Goal: Task Accomplishment & Management: Use online tool/utility

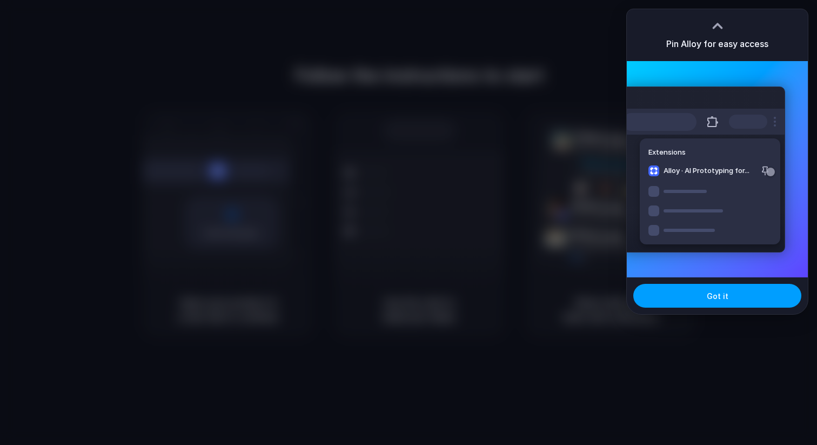
click at [726, 304] on button "Got it" at bounding box center [717, 296] width 168 height 24
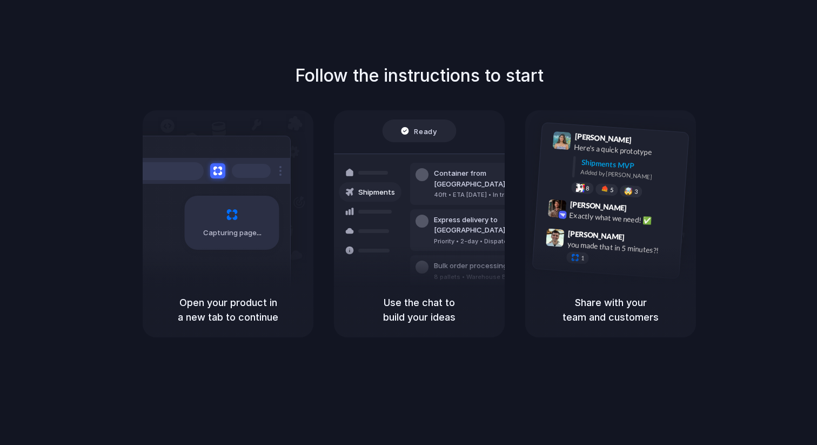
click at [593, 61] on div "Follow the instructions to start Capturing page Open your product in a new tab …" at bounding box center [419, 233] width 839 height 466
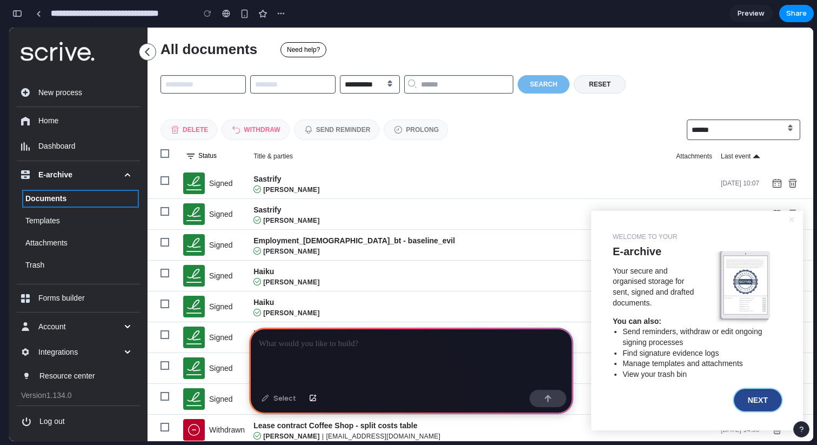
click at [753, 396] on button "Next" at bounding box center [758, 400] width 47 height 22
click at [755, 404] on button "Next" at bounding box center [758, 400] width 47 height 22
drag, startPoint x: 615, startPoint y: 224, endPoint x: 700, endPoint y: 229, distance: 85.5
click at [700, 229] on div "× Welcome to your E-archive Your secure and organised storage for sent, signed …" at bounding box center [697, 320] width 212 height 219
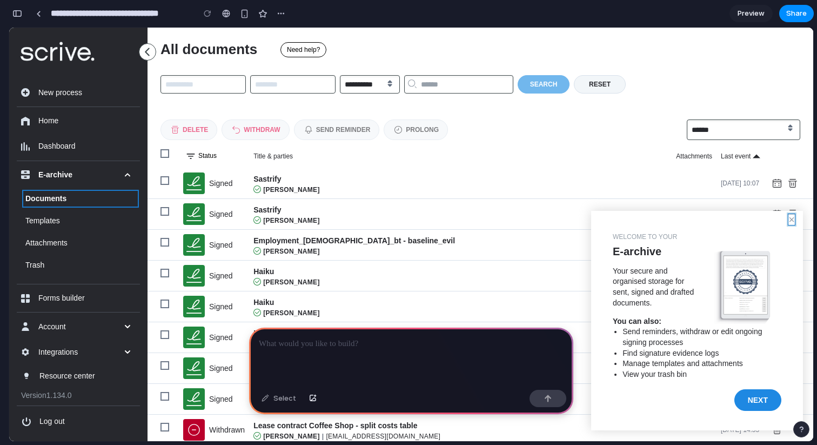
click at [789, 221] on button "×" at bounding box center [792, 219] width 6 height 11
click at [793, 221] on button "×" at bounding box center [792, 219] width 6 height 11
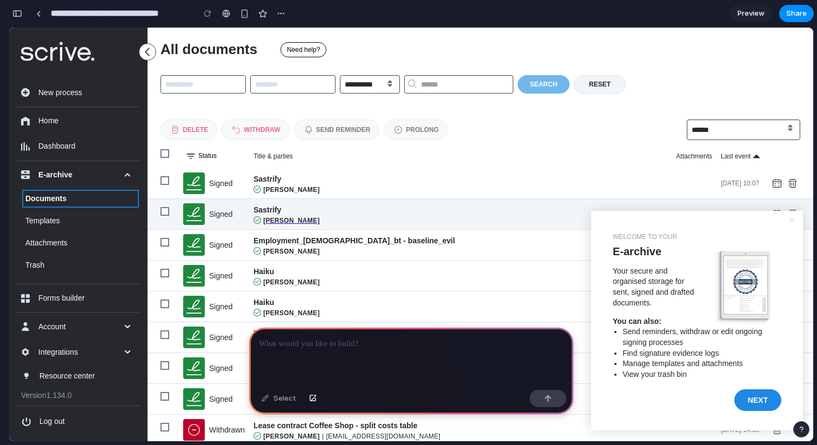
click at [371, 216] on link "[PERSON_NAME]" at bounding box center [460, 220] width 414 height 9
click at [266, 211] on link "Sastrify" at bounding box center [267, 209] width 28 height 9
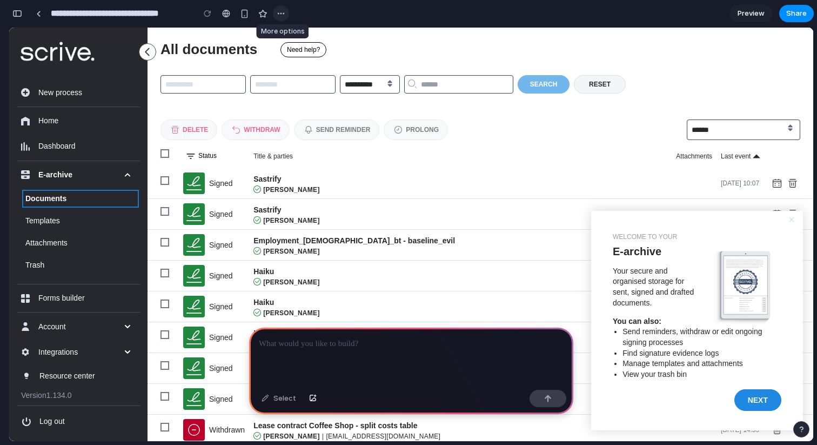
click at [283, 13] on div "button" at bounding box center [281, 13] width 9 height 9
click at [243, 14] on div "Duplicate Delete" at bounding box center [408, 222] width 817 height 445
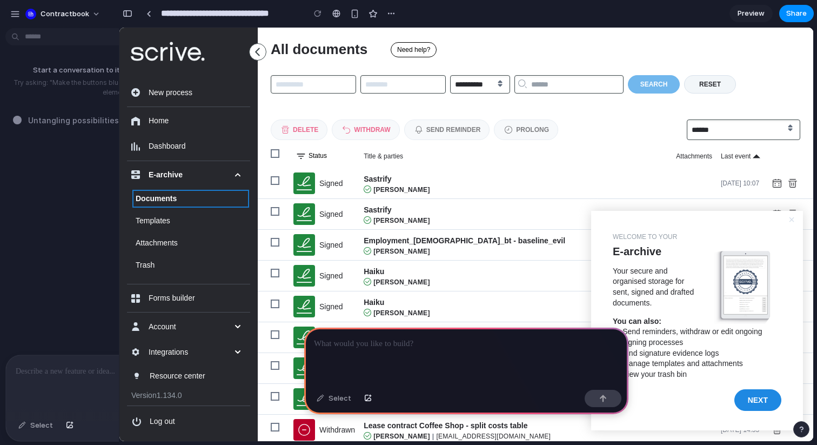
click at [76, 373] on p at bounding box center [122, 371] width 212 height 13
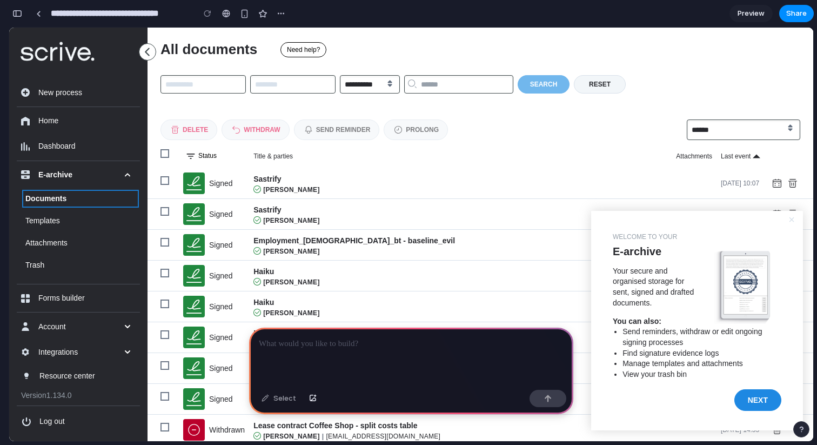
click at [372, 346] on p at bounding box center [411, 343] width 305 height 13
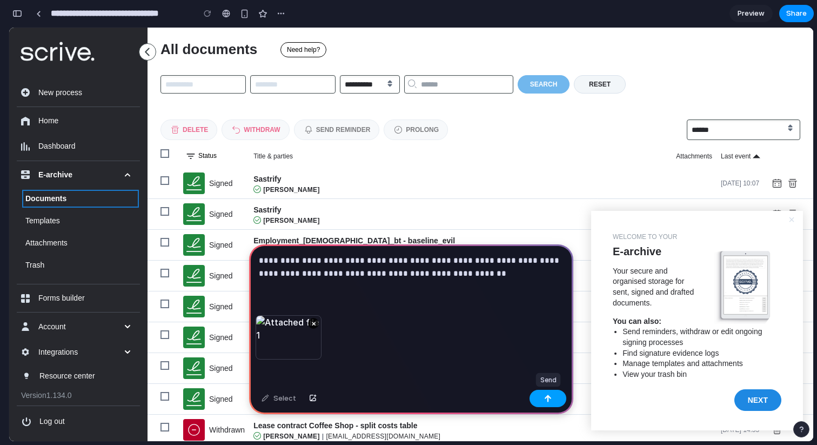
click at [550, 398] on div "button" at bounding box center [548, 399] width 8 height 8
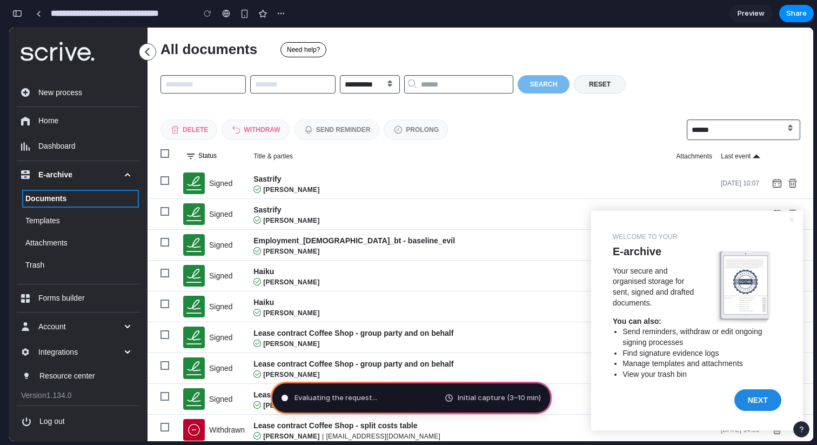
click at [18, 15] on div "button" at bounding box center [17, 14] width 10 height 8
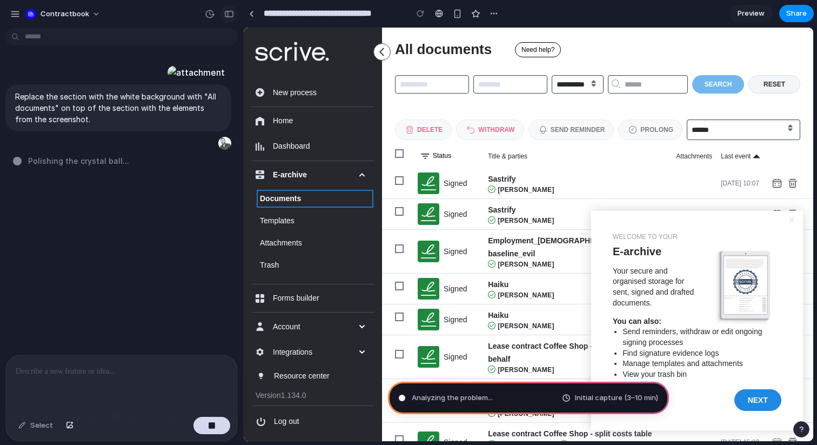
click at [231, 11] on div "button" at bounding box center [229, 14] width 10 height 8
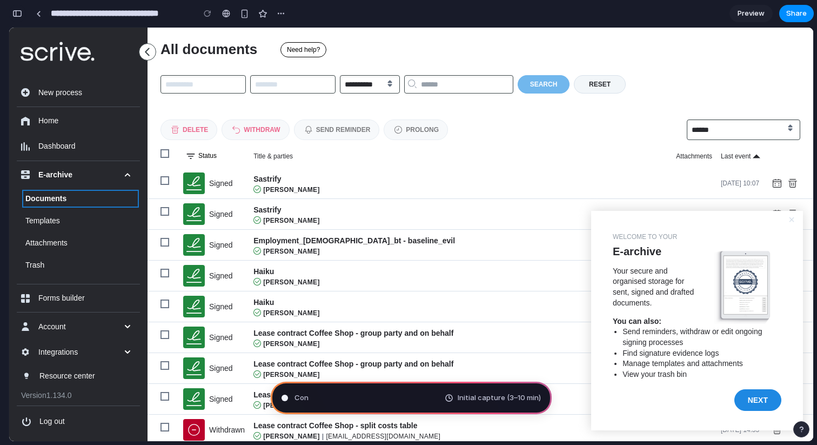
click at [19, 12] on div "button" at bounding box center [17, 14] width 10 height 8
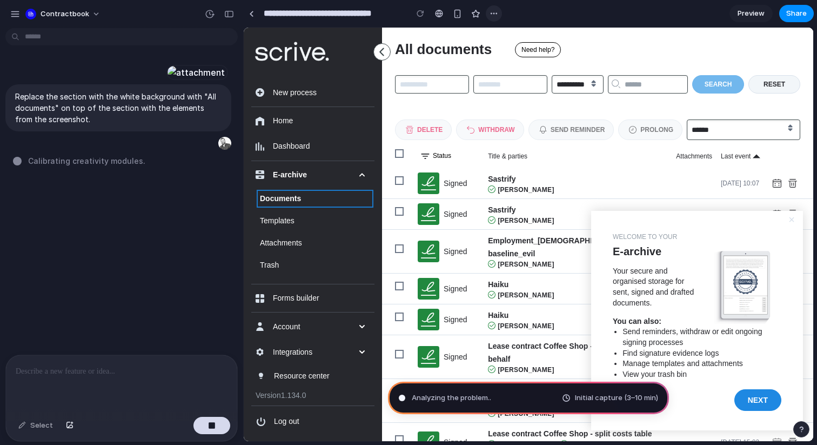
click at [492, 9] on div "button" at bounding box center [494, 13] width 9 height 9
click at [645, 38] on div "Duplicate Delete" at bounding box center [408, 222] width 817 height 445
click at [752, 14] on span "Preview" at bounding box center [751, 13] width 27 height 11
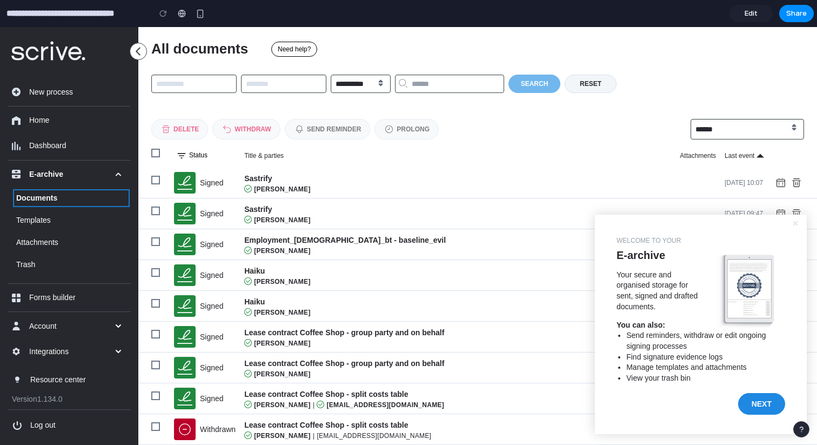
click at [750, 11] on span "Edit" at bounding box center [751, 13] width 13 height 11
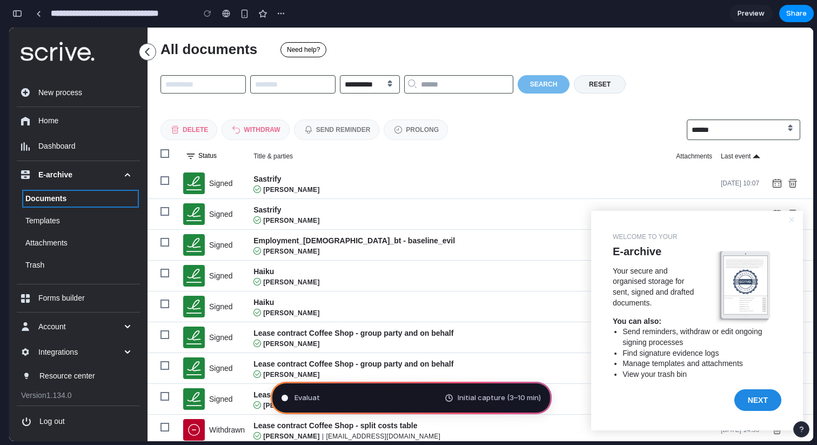
click at [749, 11] on span "Preview" at bounding box center [751, 13] width 27 height 11
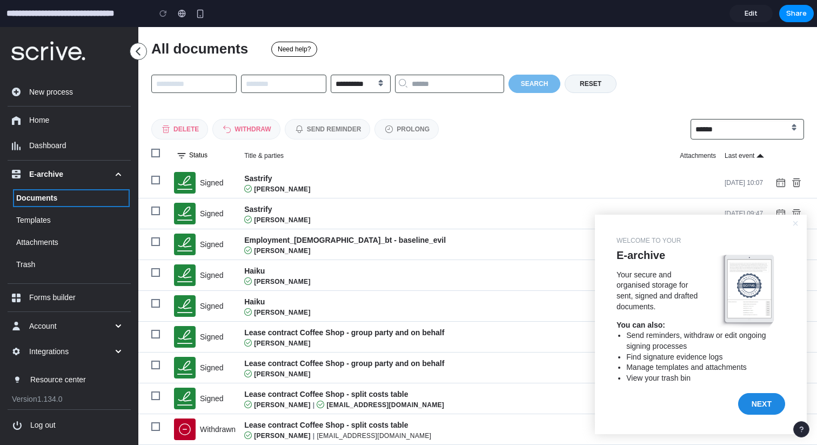
click at [749, 11] on span "Edit" at bounding box center [751, 13] width 13 height 11
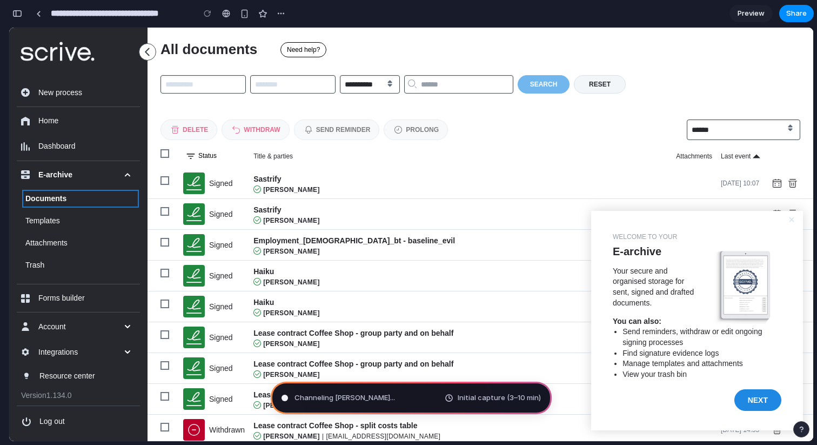
click at [10, 11] on button "button" at bounding box center [17, 13] width 17 height 17
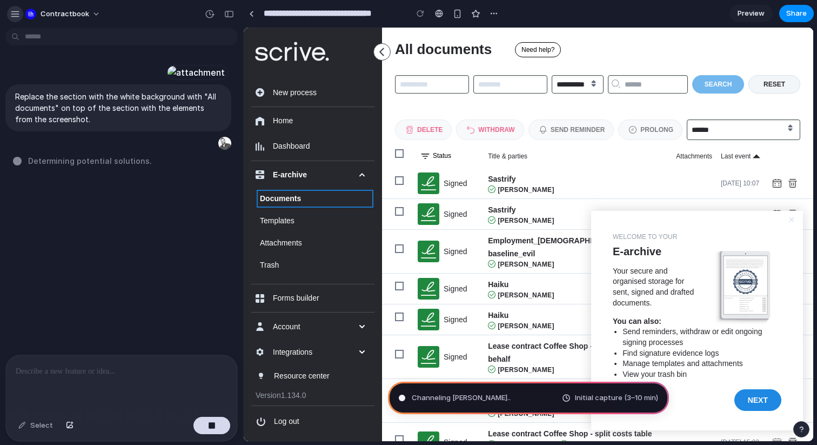
click at [16, 15] on div "button" at bounding box center [15, 14] width 10 height 10
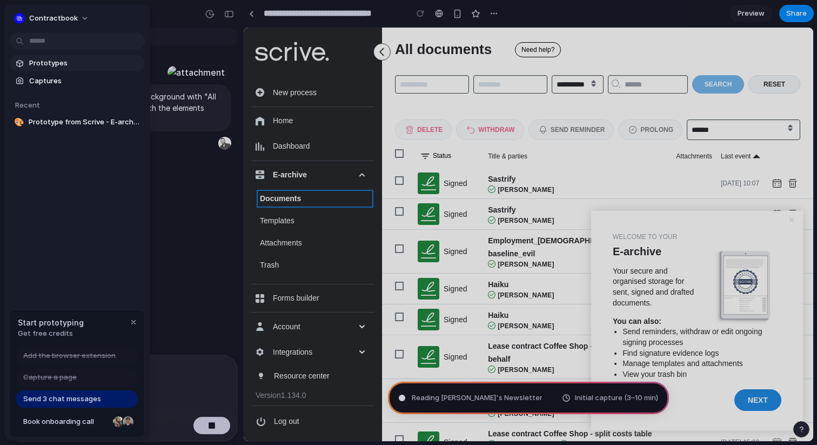
click at [69, 64] on span "Prototypes" at bounding box center [84, 63] width 111 height 11
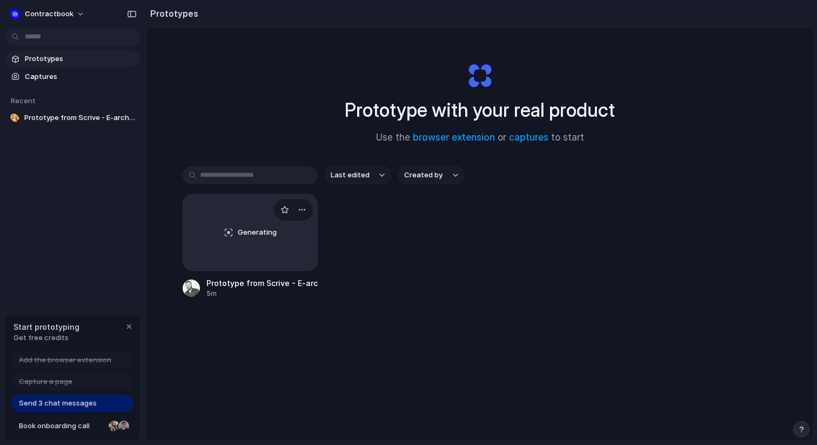
click at [292, 248] on div "Generating" at bounding box center [250, 233] width 134 height 76
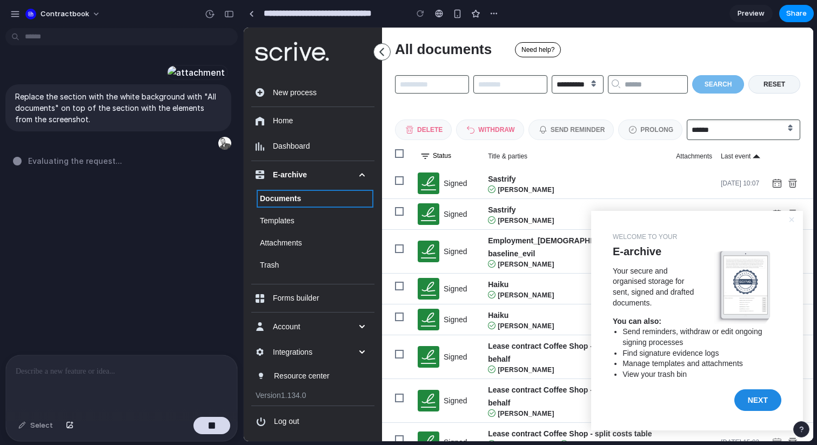
type input "**********"
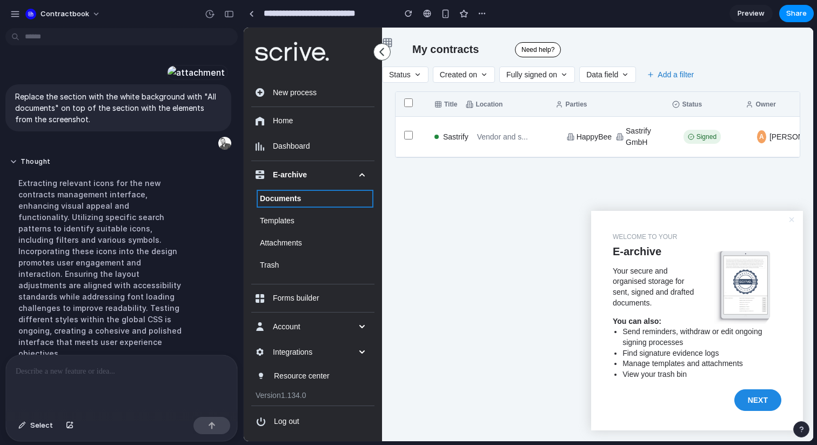
scroll to position [184, 0]
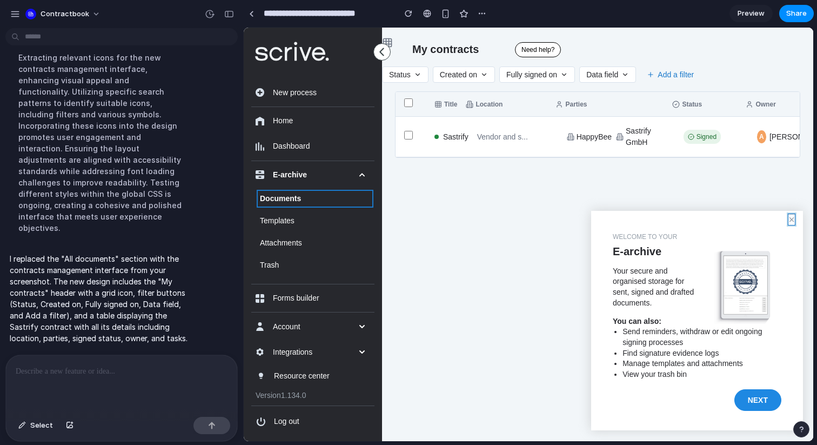
click at [791, 217] on button "×" at bounding box center [792, 219] width 6 height 11
click at [791, 223] on button "×" at bounding box center [792, 219] width 6 height 11
click at [228, 14] on div "button" at bounding box center [229, 14] width 10 height 8
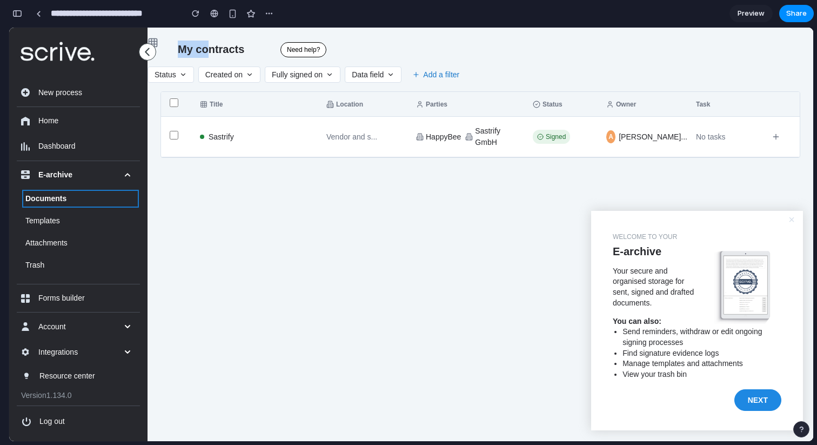
drag, startPoint x: 153, startPoint y: 42, endPoint x: 204, endPoint y: 41, distance: 51.4
click at [204, 41] on div "My contracts" at bounding box center [481, 43] width 666 height 30
click at [174, 76] on button "Status" at bounding box center [171, 74] width 46 height 16
click at [222, 76] on button "Created on" at bounding box center [229, 74] width 62 height 16
click at [396, 248] on div "My contracts Status Created on Fully signed on Data field Add a filter Title Lo…" at bounding box center [481, 234] width 666 height 413
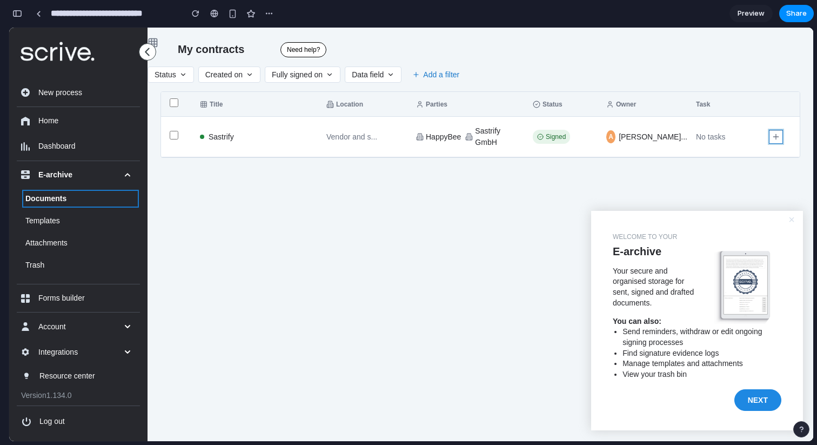
click at [777, 135] on icon at bounding box center [776, 136] width 9 height 9
click at [756, 103] on div "Task" at bounding box center [728, 104] width 65 height 10
drag, startPoint x: 483, startPoint y: 135, endPoint x: 511, endPoint y: 156, distance: 35.1
click at [511, 156] on div "Sastrify Vendor and s... HappyBee Sastrify GmbH Signed A [PERSON_NAME]... No ta…" at bounding box center [480, 137] width 639 height 41
click at [497, 171] on div "My contracts Status Created on Fully signed on Data field Add a filter Title Lo…" at bounding box center [481, 234] width 666 height 413
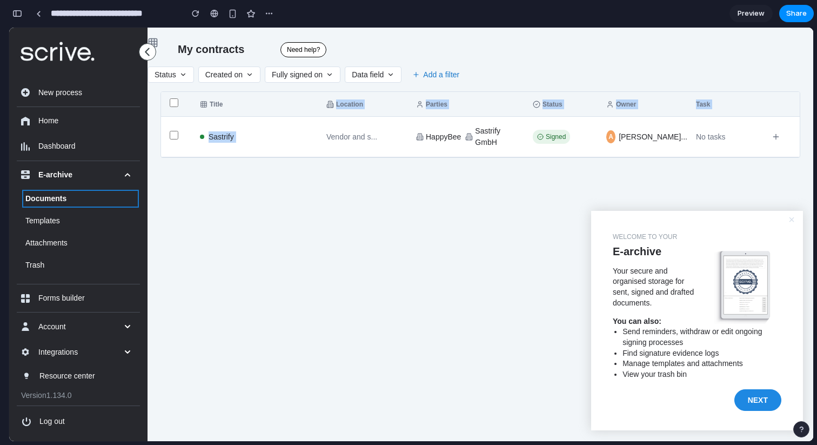
drag, startPoint x: 375, startPoint y: 98, endPoint x: 393, endPoint y: 126, distance: 33.4
click at [393, 126] on div "Title Location Parties Status Owner Task Sastrify Vendor and s... HappyBee Sast…" at bounding box center [481, 124] width 640 height 66
click at [340, 134] on div "Vendor and s..." at bounding box center [366, 136] width 81 height 11
drag, startPoint x: 211, startPoint y: 138, endPoint x: 289, endPoint y: 138, distance: 77.3
click at [289, 138] on div "Sastrify" at bounding box center [259, 136] width 118 height 11
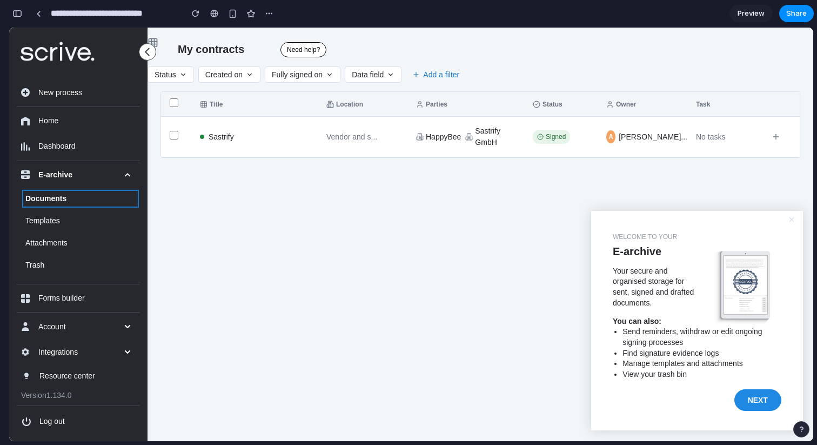
click at [371, 179] on div "My contracts Status Created on Fully signed on Data field Add a filter Title Lo…" at bounding box center [481, 234] width 666 height 413
click at [790, 219] on button "×" at bounding box center [792, 219] width 6 height 11
drag, startPoint x: 790, startPoint y: 219, endPoint x: 382, endPoint y: 172, distance: 410.2
click at [789, 219] on button "×" at bounding box center [792, 219] width 6 height 11
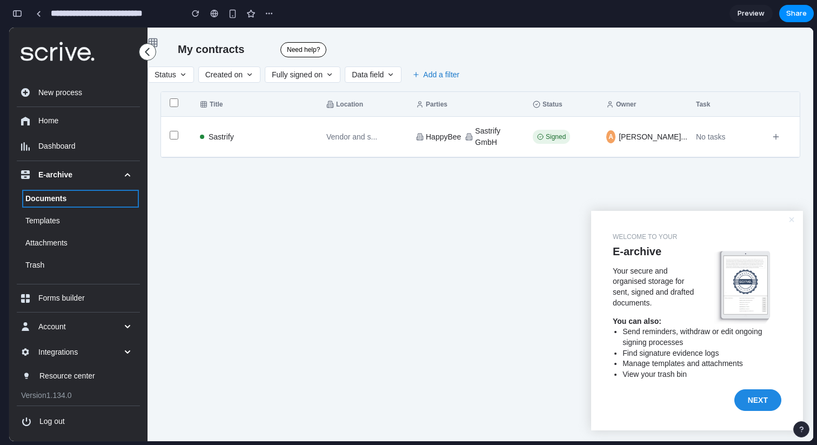
click at [155, 42] on icon at bounding box center [153, 42] width 11 height 11
click at [145, 52] on icon at bounding box center [147, 52] width 9 height 9
click at [237, 227] on div "My contracts Status Created on Fully signed on Data field Add a filter Title Lo…" at bounding box center [481, 234] width 666 height 413
